Goal: Information Seeking & Learning: Learn about a topic

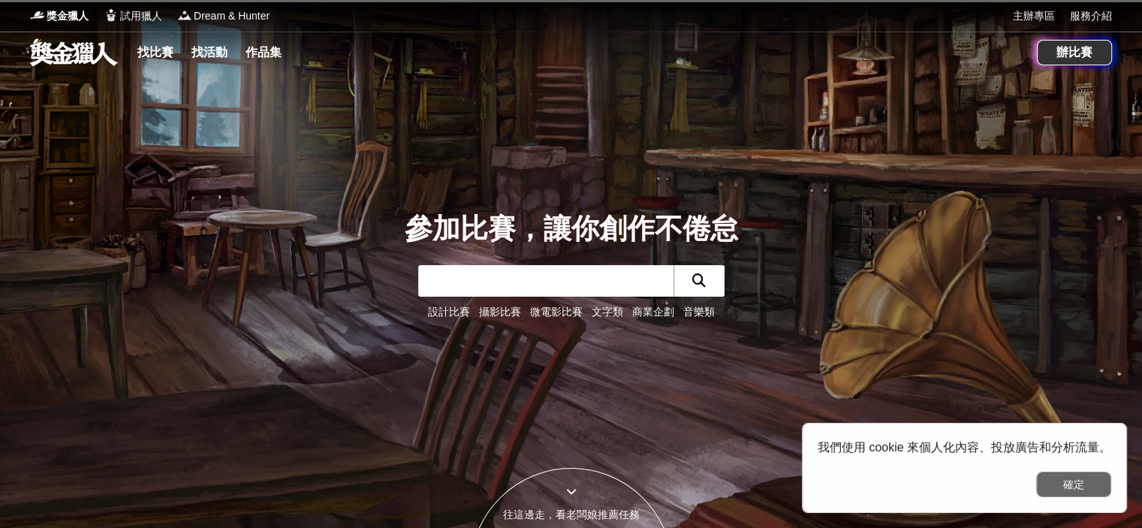
click at [1072, 479] on button "確定" at bounding box center [1073, 484] width 75 height 26
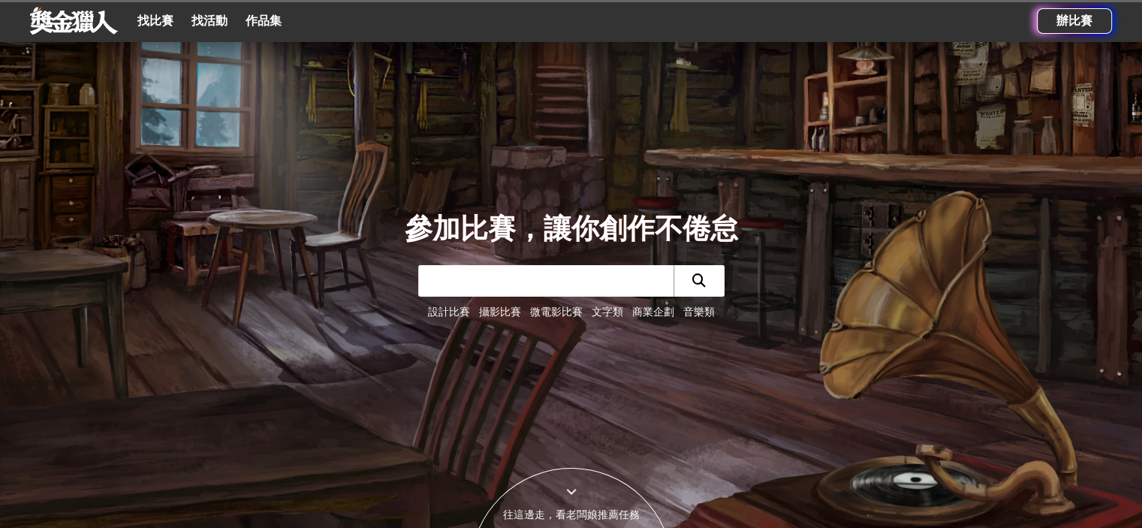
scroll to position [676, 0]
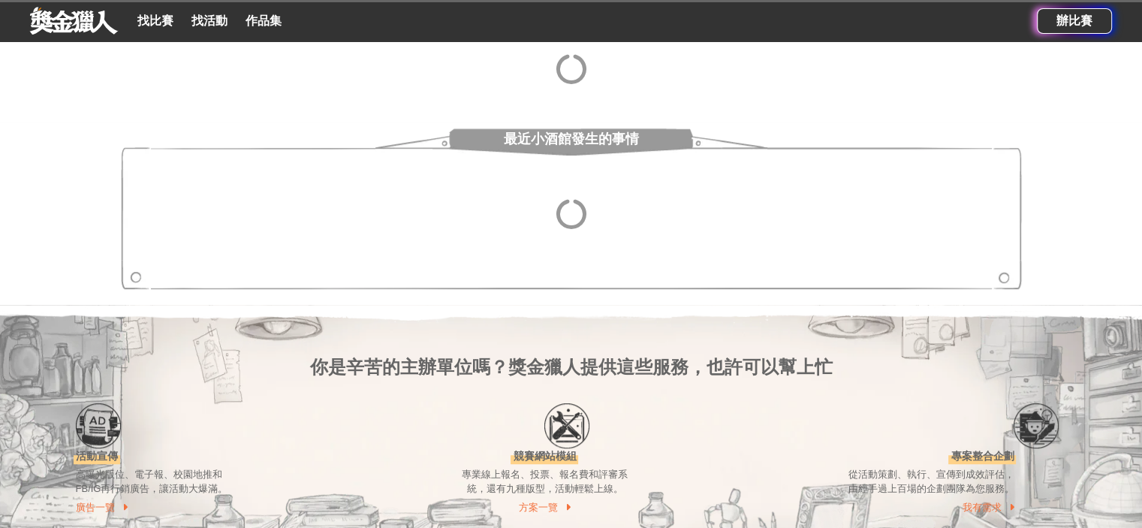
click at [631, 298] on section "最近小酒館發生的事情" at bounding box center [571, 213] width 1142 height 182
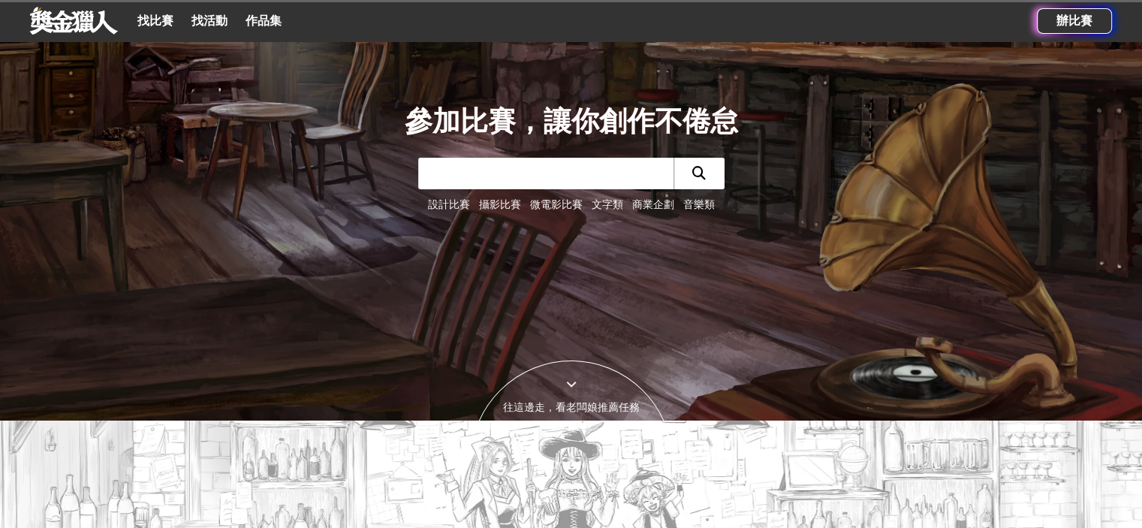
scroll to position [0, 0]
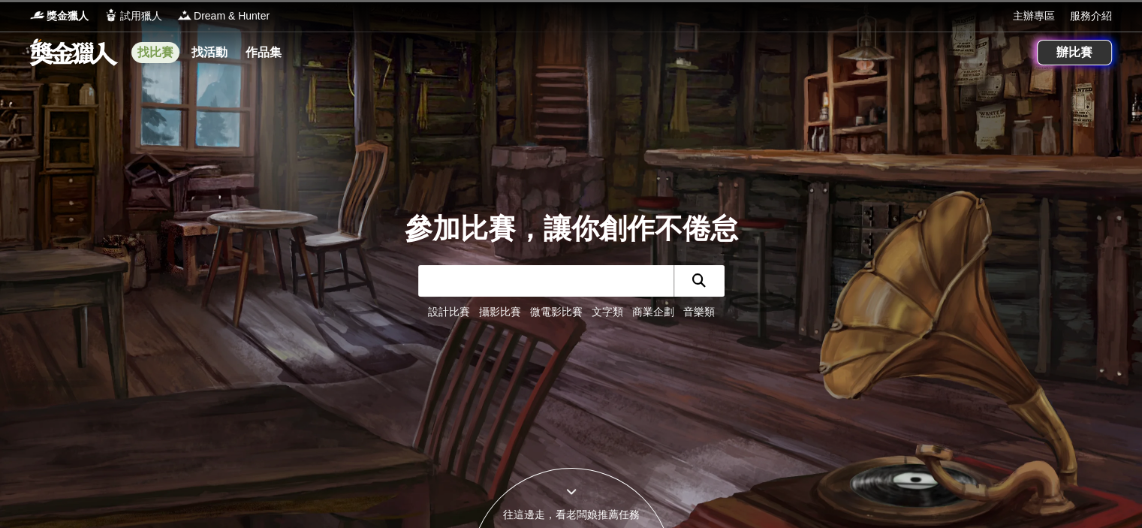
click at [171, 51] on link "找比賽" at bounding box center [155, 52] width 48 height 21
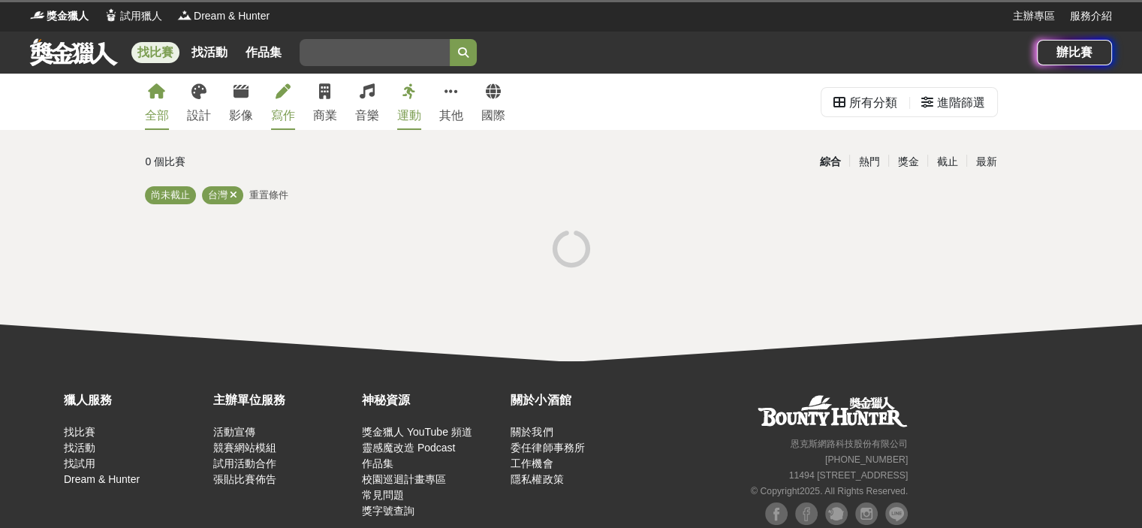
click at [273, 98] on link "寫作" at bounding box center [283, 102] width 24 height 56
click at [291, 114] on div "寫作" at bounding box center [283, 116] width 24 height 18
click at [580, 285] on div "全部 設計 影像 寫作 商業 音樂 運動 其他 國際 所有分類 進階篩選 0 個比賽 綜合 熱門 獎金 截止 最新 尚未截止 台灣 重置條件" at bounding box center [571, 218] width 1142 height 288
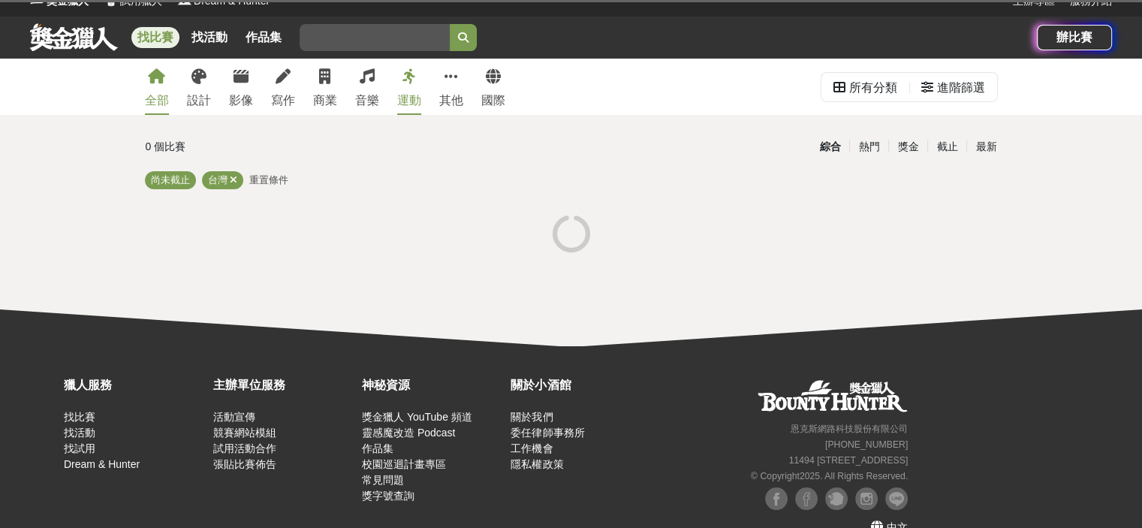
scroll to position [43, 0]
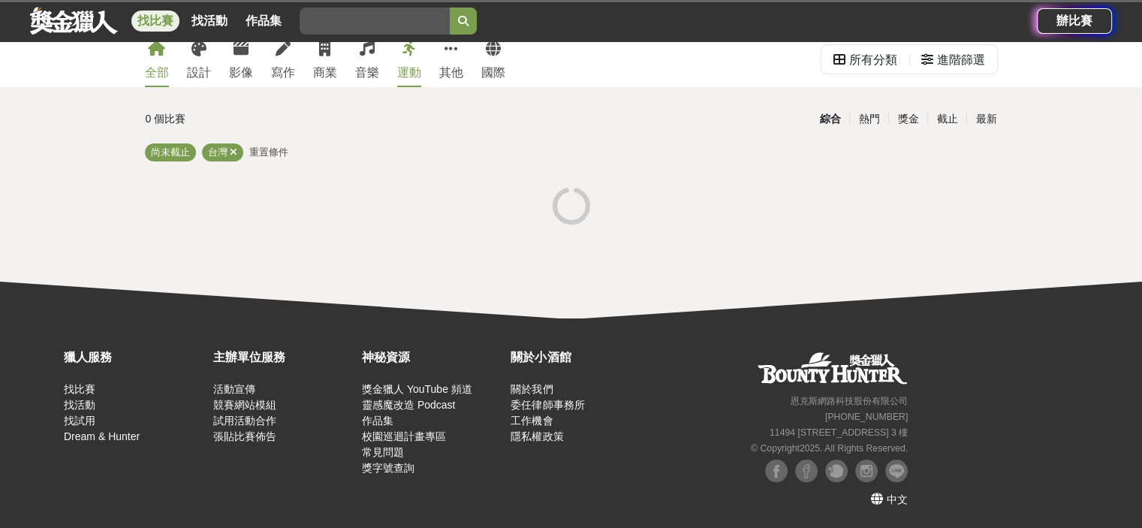
click at [676, 221] on div at bounding box center [571, 207] width 865 height 56
click at [580, 348] on div "關於小酒館" at bounding box center [581, 357] width 141 height 18
click at [236, 154] on div "台灣" at bounding box center [222, 152] width 41 height 18
click at [233, 152] on icon at bounding box center [234, 152] width 8 height 10
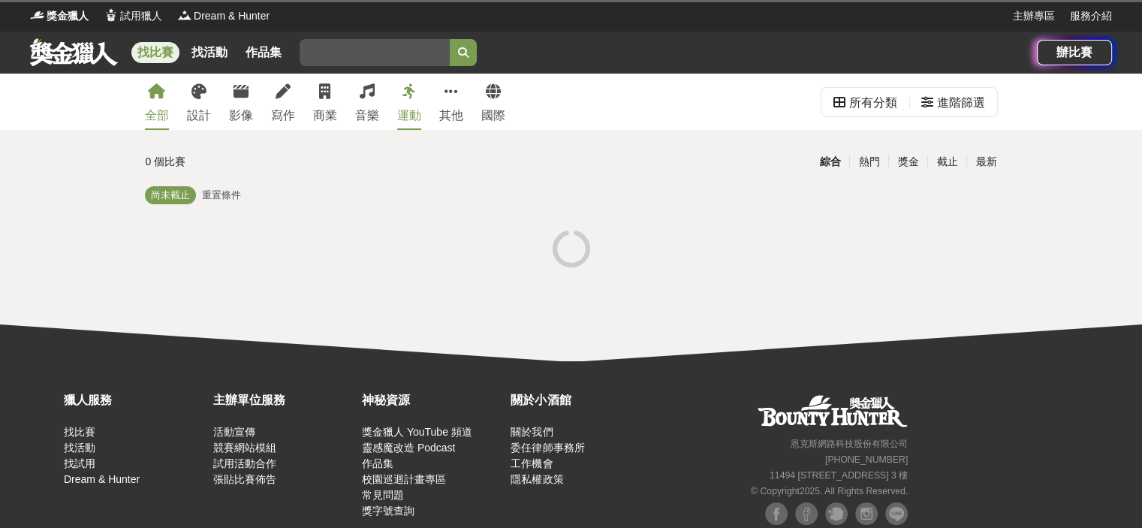
click at [80, 52] on link at bounding box center [74, 52] width 91 height 29
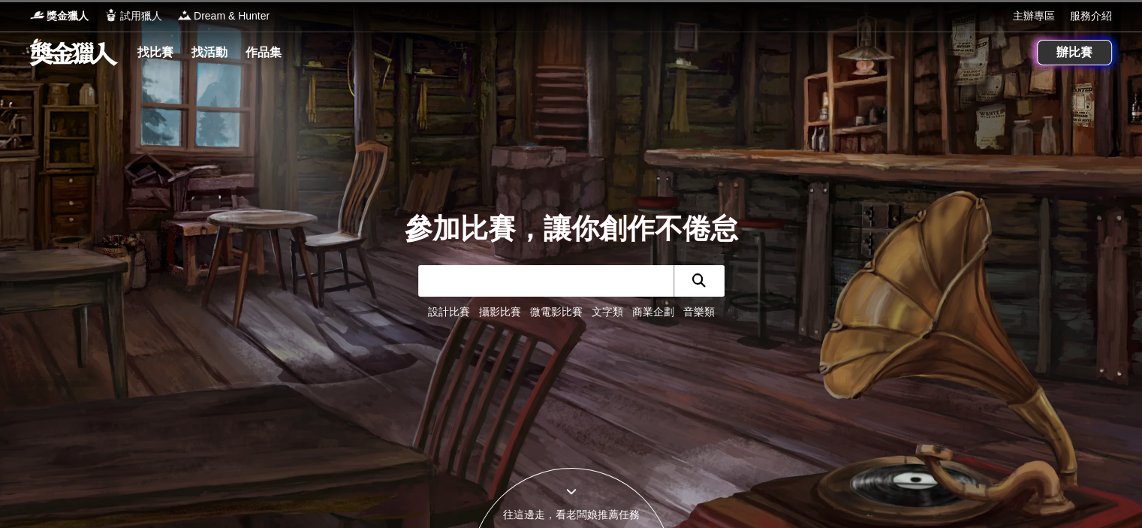
click at [604, 312] on link "文字類" at bounding box center [608, 312] width 32 height 12
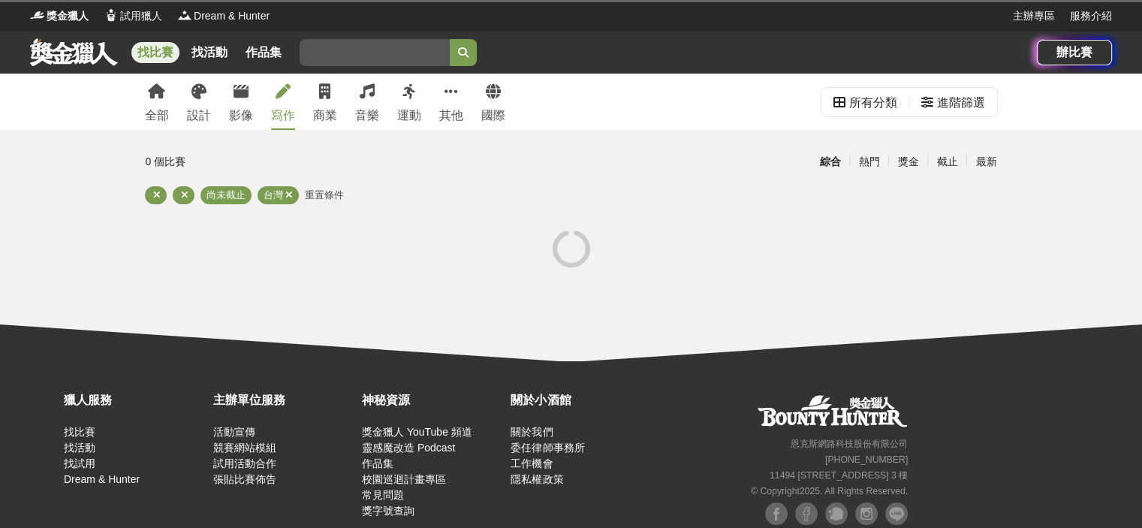
click at [275, 101] on link "寫作" at bounding box center [283, 102] width 24 height 56
click at [786, 300] on div "全部 設計 影像 寫作 商業 音樂 運動 其他 國際 所有分類 進階篩選 0 個比賽 綜合 熱門 獎金 截止 最新 尚未截止 台灣 重置條件" at bounding box center [571, 218] width 1142 height 288
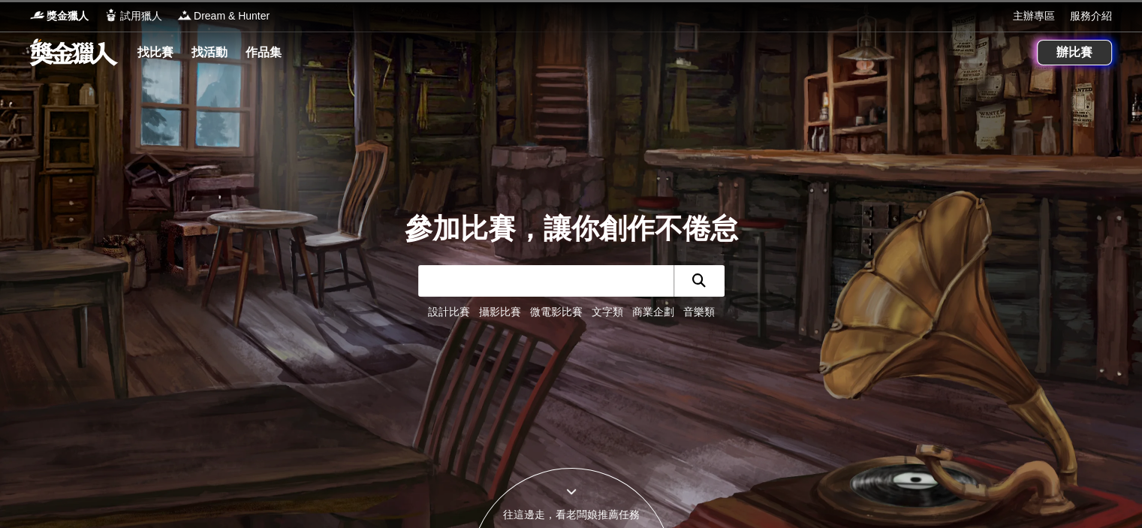
click at [607, 319] on div "設計比賽 攝影比賽 微電影比賽 文字類 商業企劃 音樂類" at bounding box center [571, 312] width 333 height 16
click at [604, 318] on link "文字類" at bounding box center [608, 312] width 32 height 12
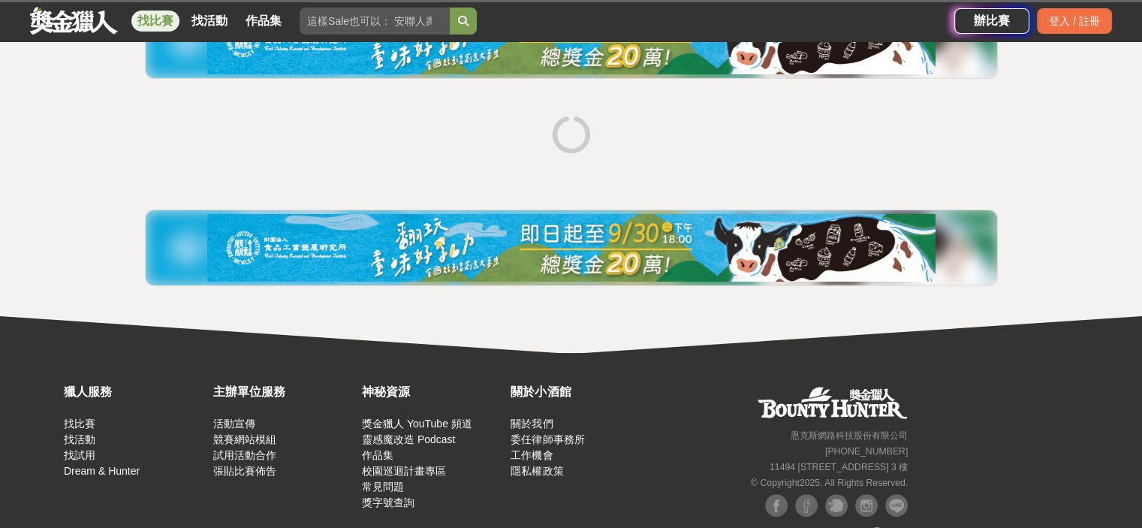
scroll to position [255, 0]
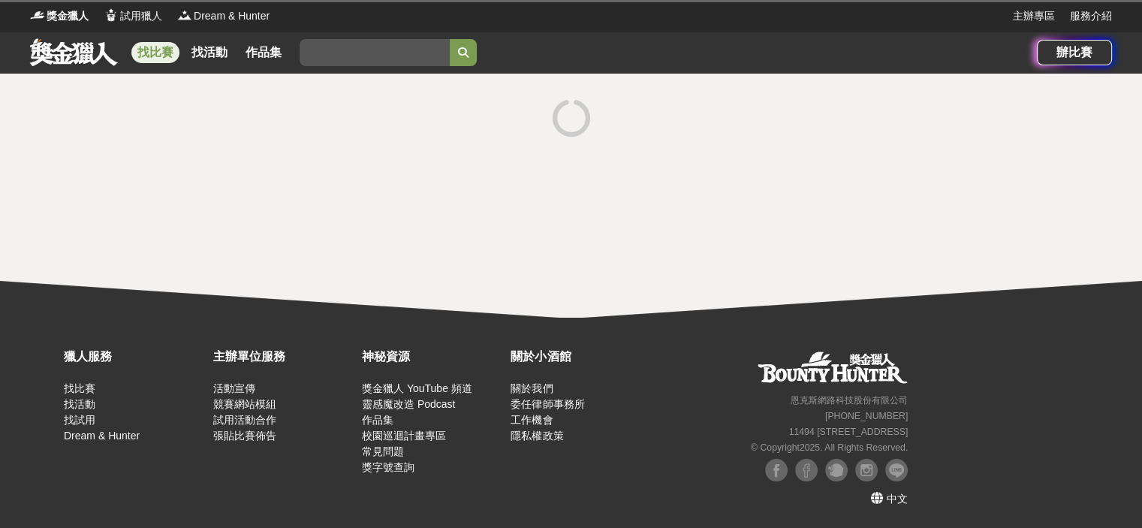
click at [667, 230] on div at bounding box center [571, 196] width 1142 height 244
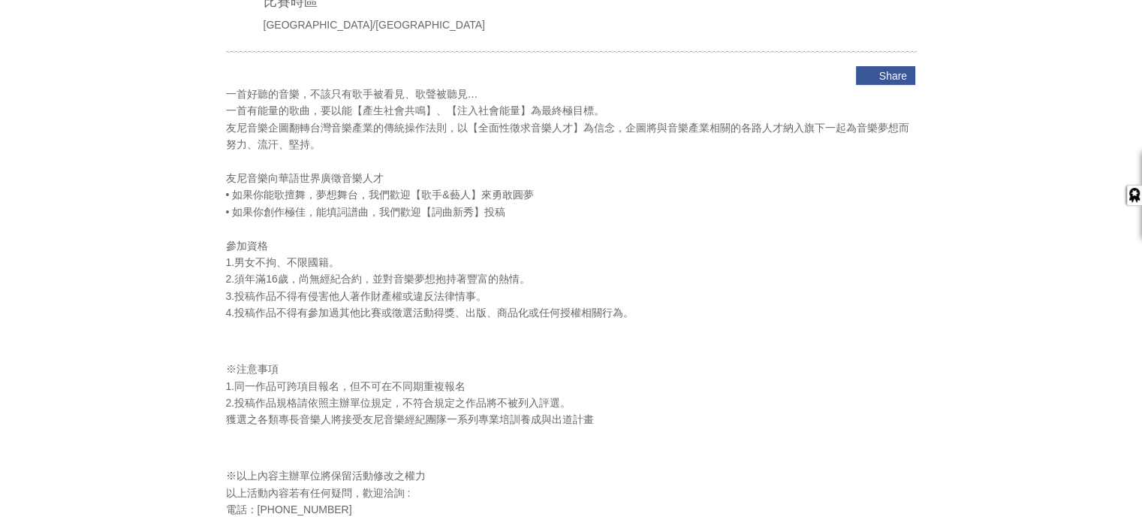
scroll to position [526, 0]
